Goal: Information Seeking & Learning: Learn about a topic

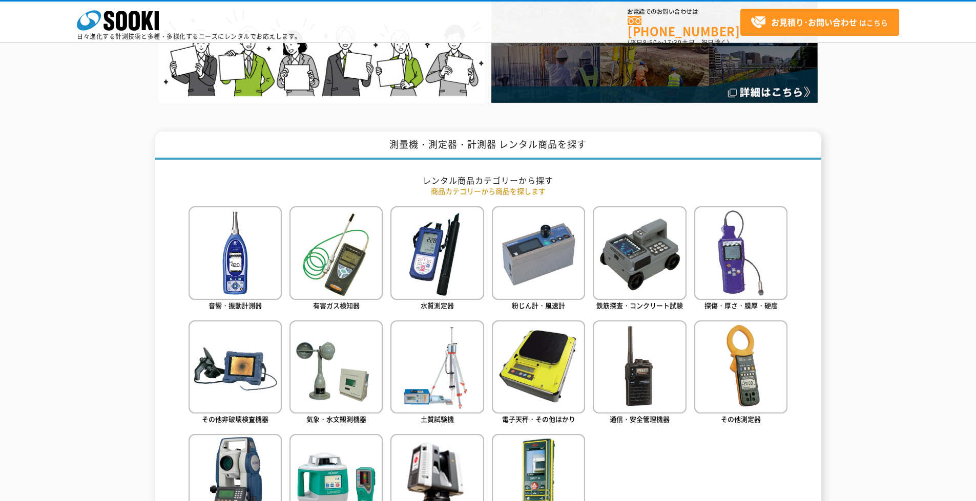
scroll to position [359, 0]
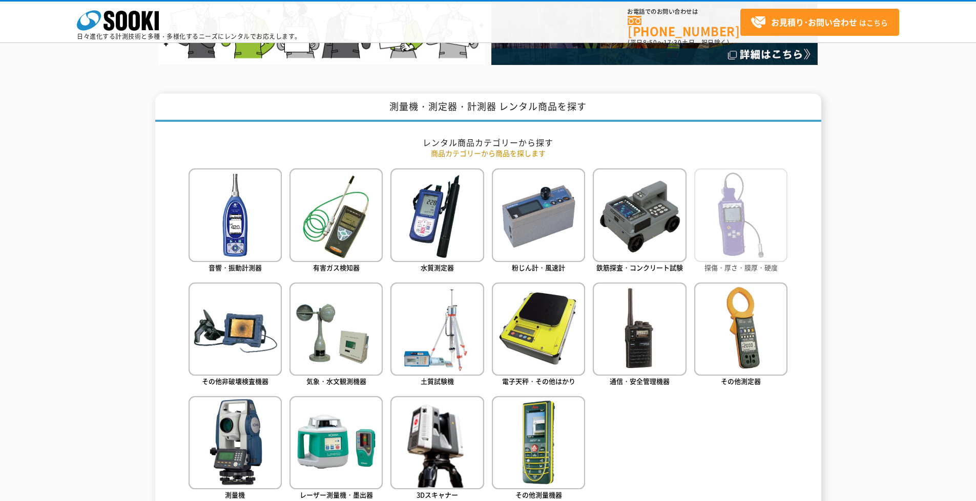
click at [749, 227] on img at bounding box center [740, 215] width 93 height 93
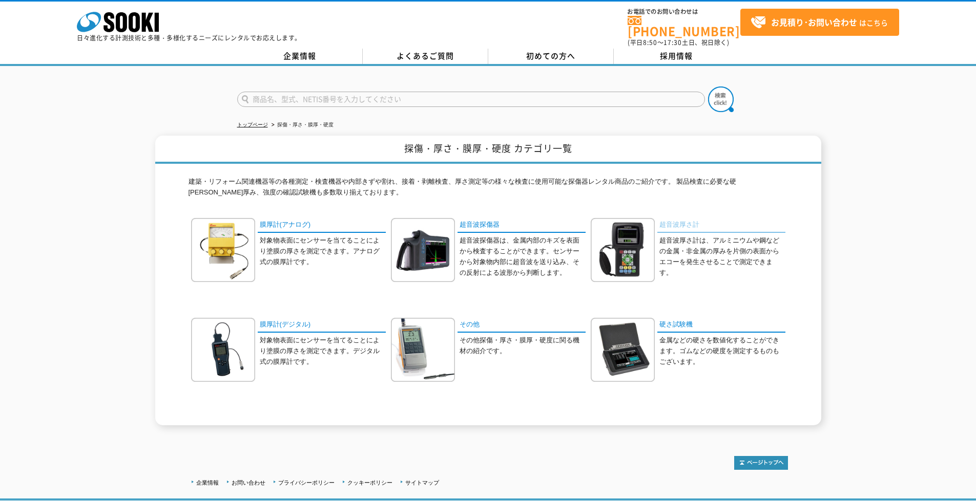
click at [698, 222] on link "超音波厚さ計" at bounding box center [721, 225] width 128 height 15
click at [636, 235] on img at bounding box center [623, 250] width 64 height 64
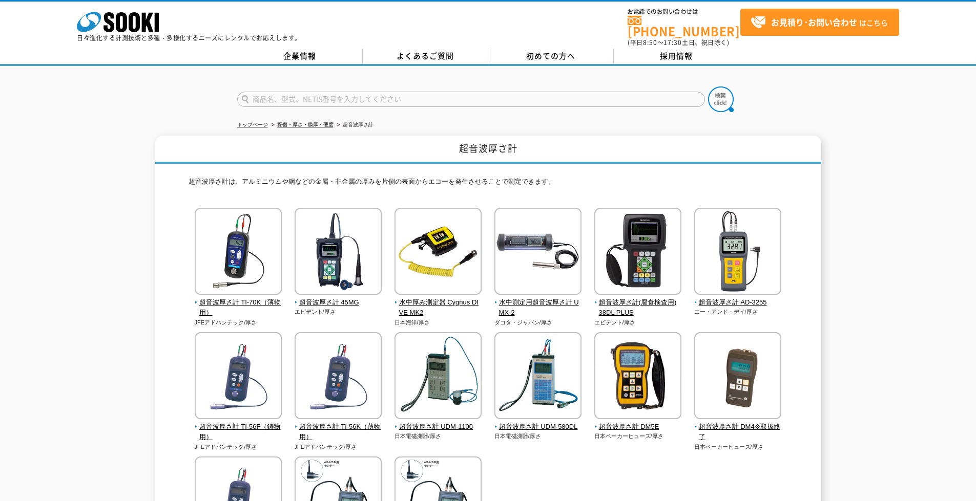
scroll to position [51, 0]
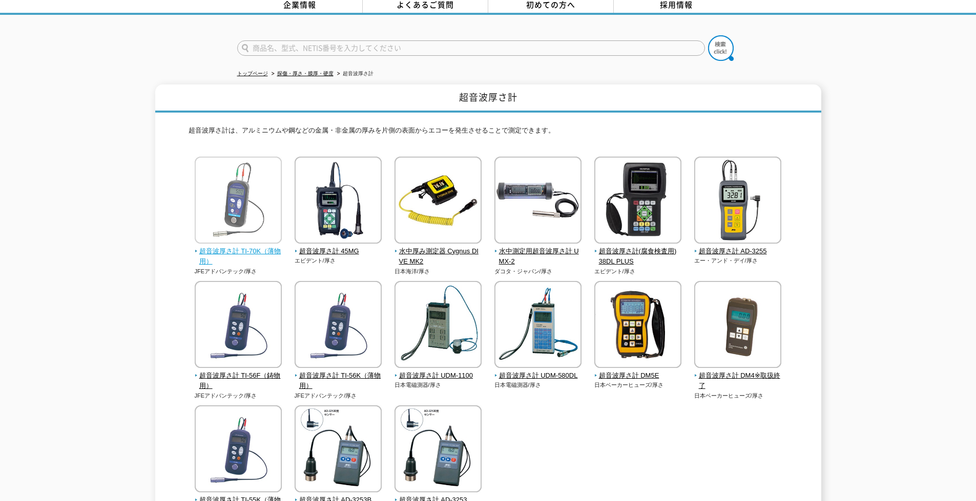
click at [208, 216] on img at bounding box center [238, 202] width 87 height 90
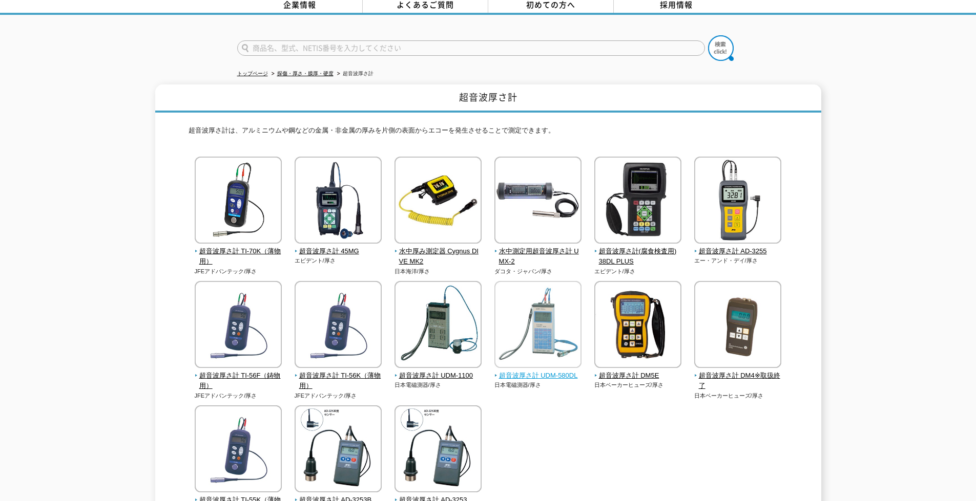
click at [496, 338] on img at bounding box center [537, 326] width 87 height 90
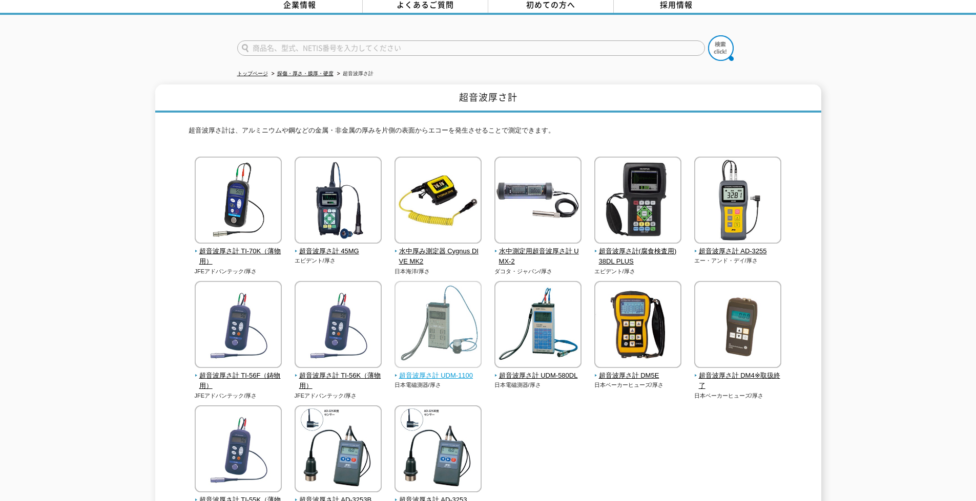
click at [431, 316] on img at bounding box center [437, 326] width 87 height 90
